Goal: Communication & Community: Answer question/provide support

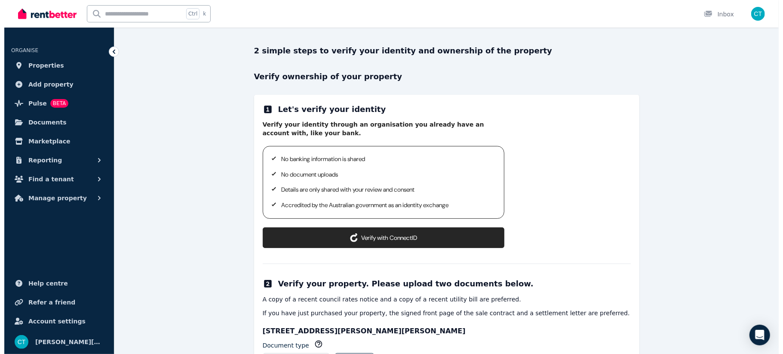
scroll to position [114, 0]
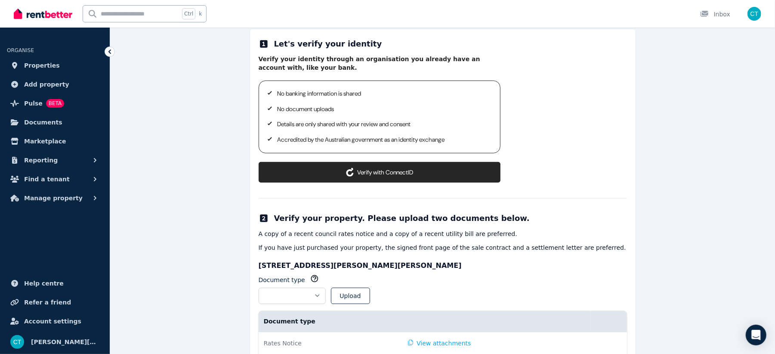
click at [391, 175] on button "Verify with ConnectID" at bounding box center [380, 172] width 242 height 21
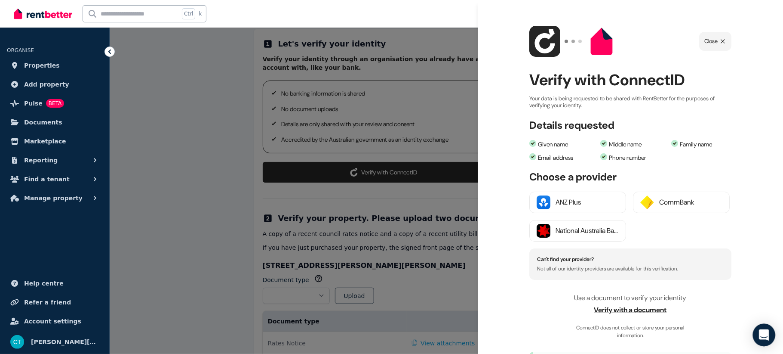
click at [765, 330] on div "Open Intercom Messenger" at bounding box center [764, 335] width 23 height 23
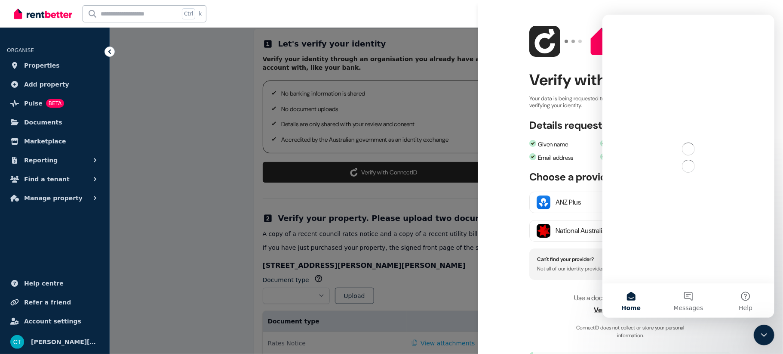
scroll to position [0, 0]
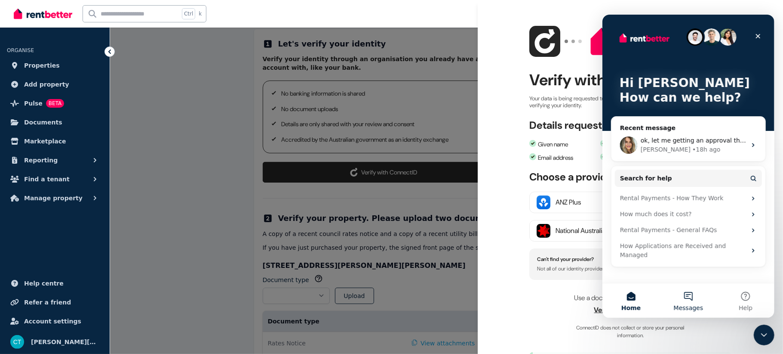
click at [684, 302] on button "Messages" at bounding box center [688, 300] width 57 height 34
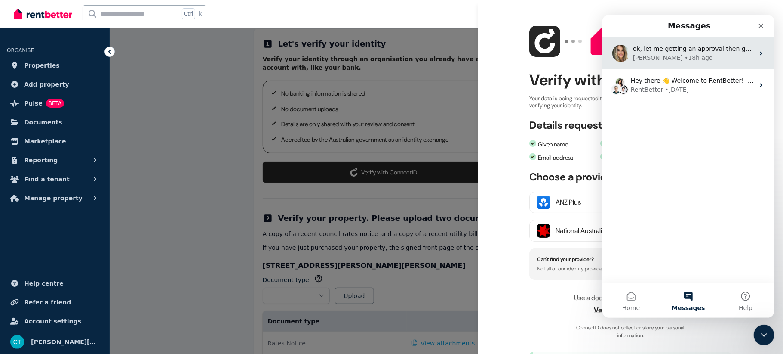
click at [699, 55] on div "[PERSON_NAME] • 18h ago" at bounding box center [693, 57] width 121 height 9
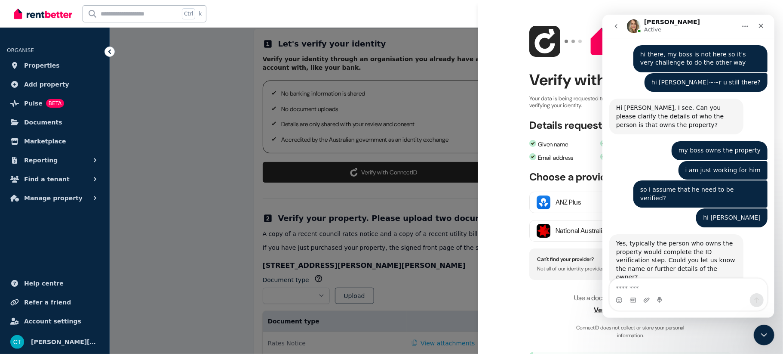
scroll to position [1336, 0]
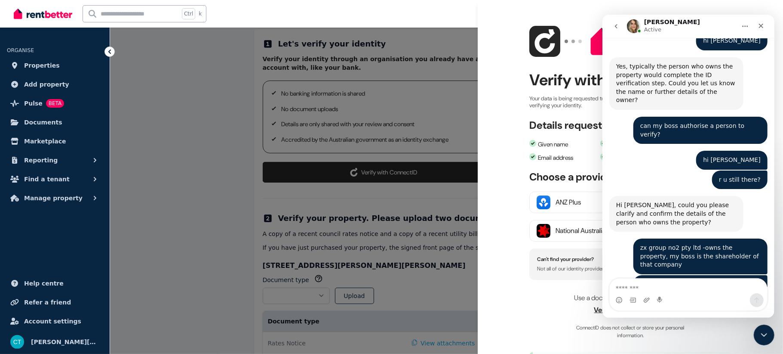
click at [630, 286] on textarea "Message…" at bounding box center [688, 285] width 157 height 15
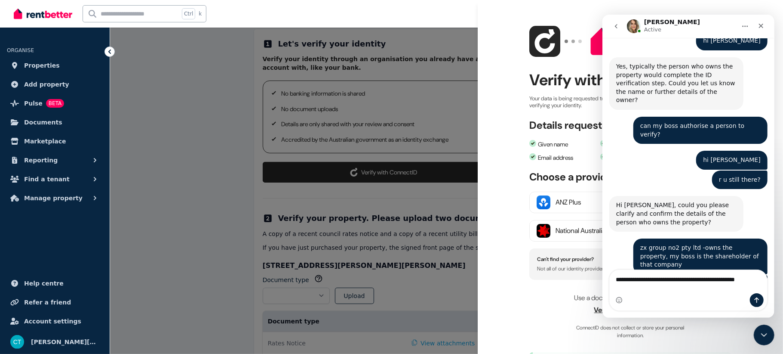
scroll to position [1344, 0]
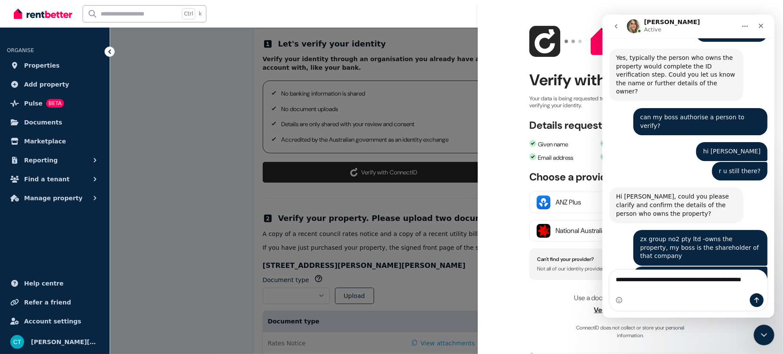
type textarea "**********"
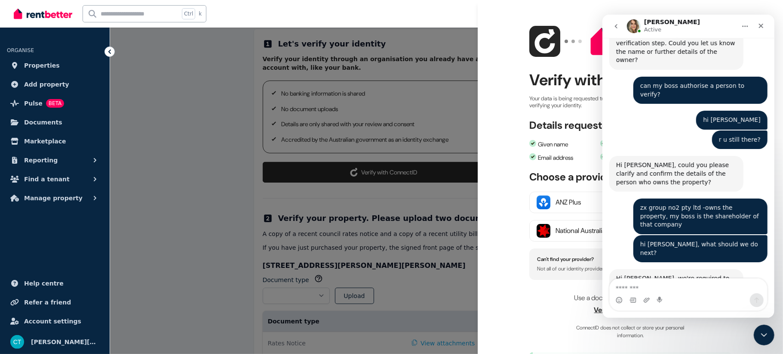
scroll to position [1393, 0]
